Goal: Task Accomplishment & Management: Manage account settings

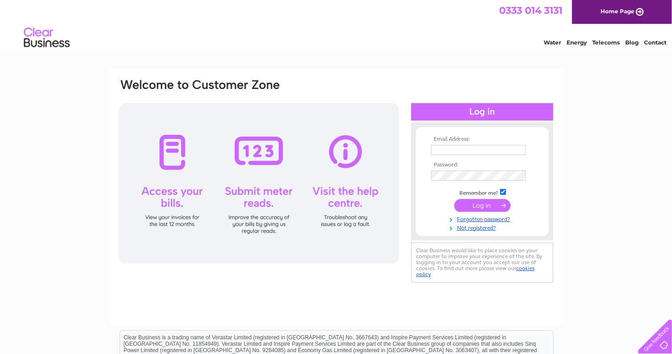
type input "[EMAIL_ADDRESS][DOMAIN_NAME]"
click at [469, 207] on input "submit" at bounding box center [482, 205] width 56 height 13
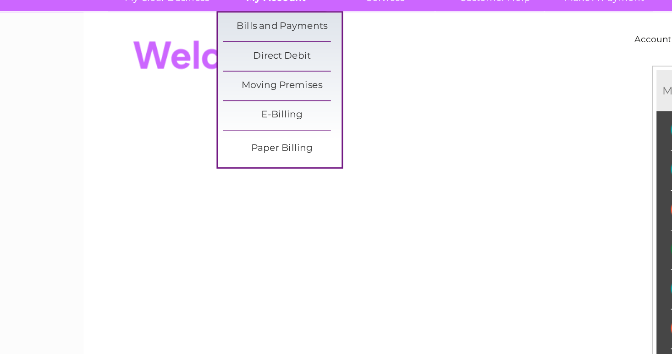
scroll to position [24, 0]
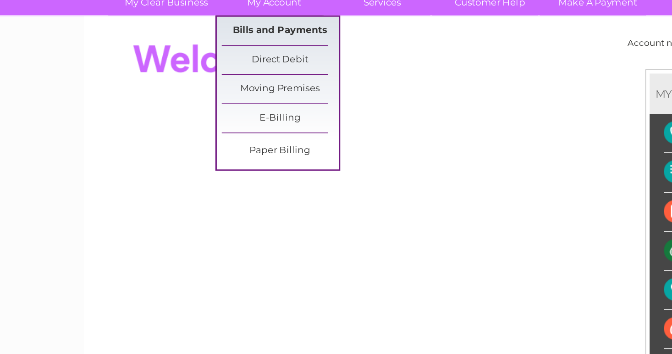
click at [213, 72] on link "Bills and Payments" at bounding box center [236, 72] width 76 height 18
click at [222, 76] on link "Bills and Payments" at bounding box center [236, 72] width 76 height 18
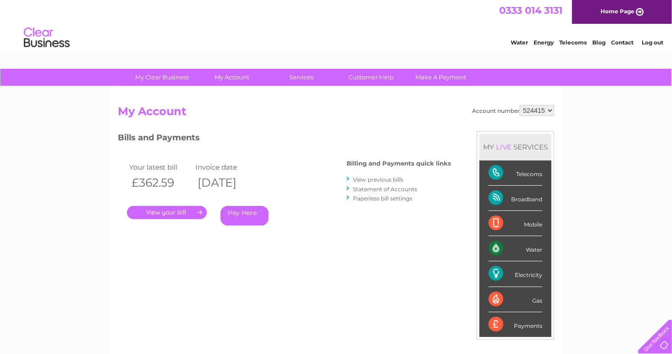
click at [227, 150] on div "Bills and Payments Billing and Payments quick links View previous bills Stateme…" at bounding box center [284, 185] width 333 height 108
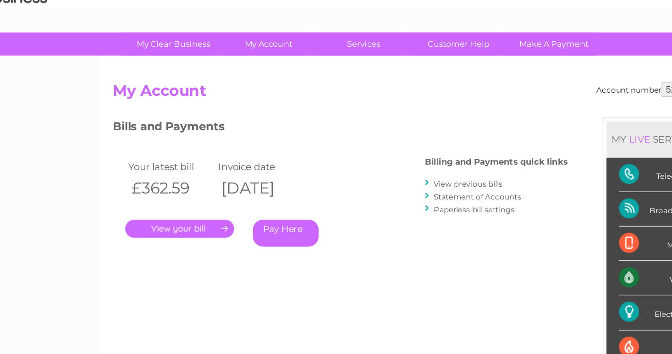
scroll to position [3, 0]
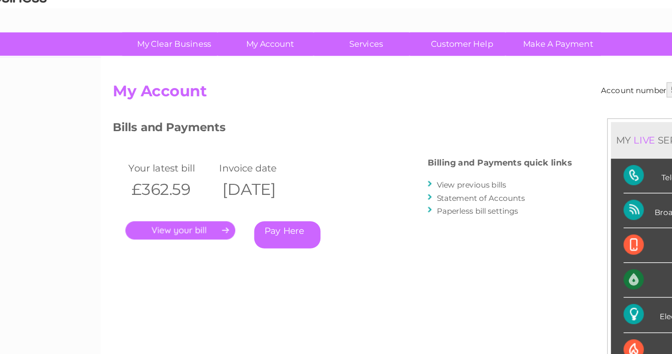
click at [172, 210] on link "." at bounding box center [167, 209] width 80 height 13
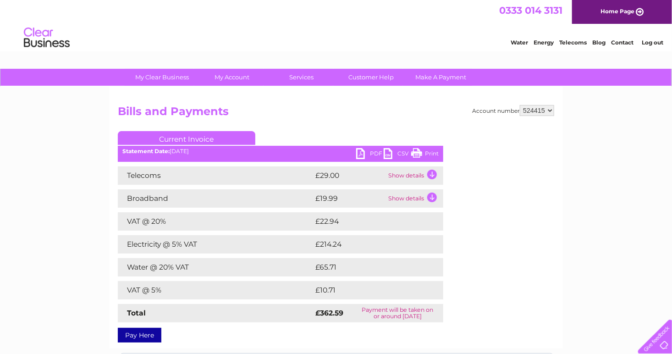
click at [366, 152] on link "PDF" at bounding box center [370, 154] width 28 height 13
